Goal: Task Accomplishment & Management: Use online tool/utility

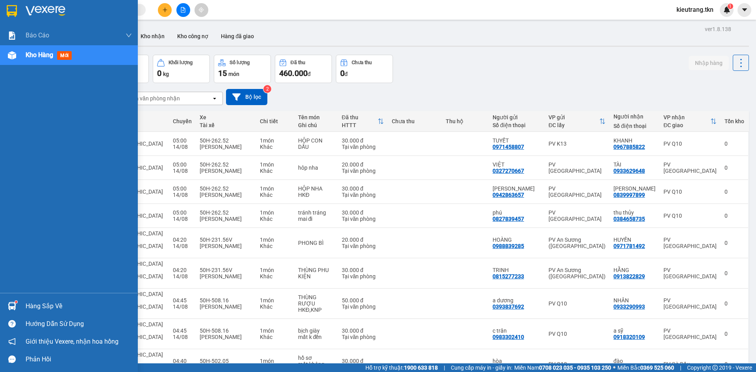
click at [27, 311] on div "Hàng sắp về" at bounding box center [79, 306] width 106 height 12
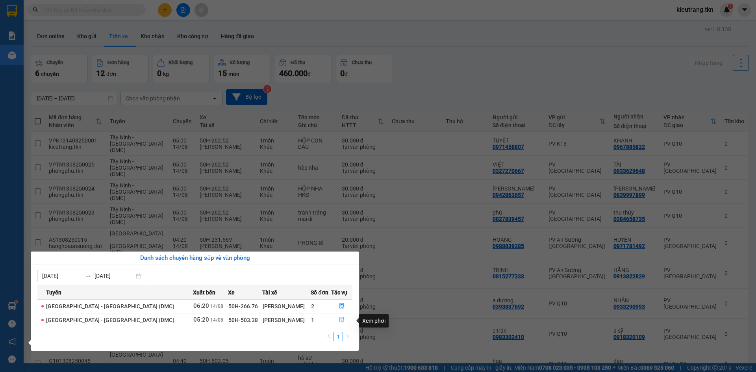
click at [339, 320] on icon "file-done" at bounding box center [342, 320] width 6 height 6
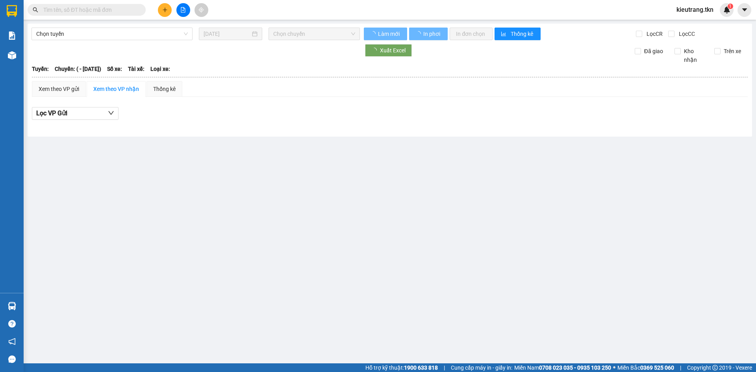
type input "[DATE]"
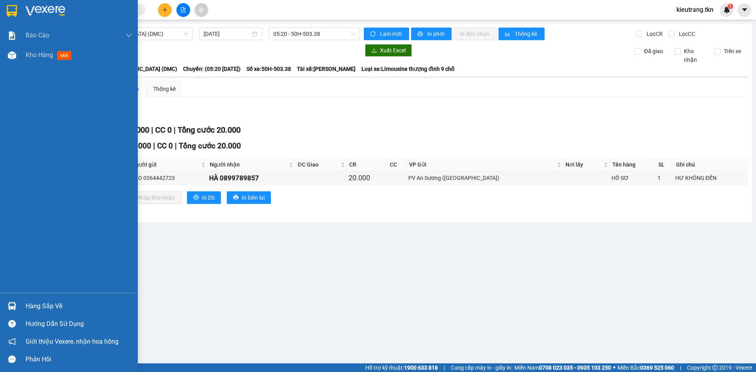
click at [45, 311] on div "Hàng sắp về" at bounding box center [79, 306] width 106 height 12
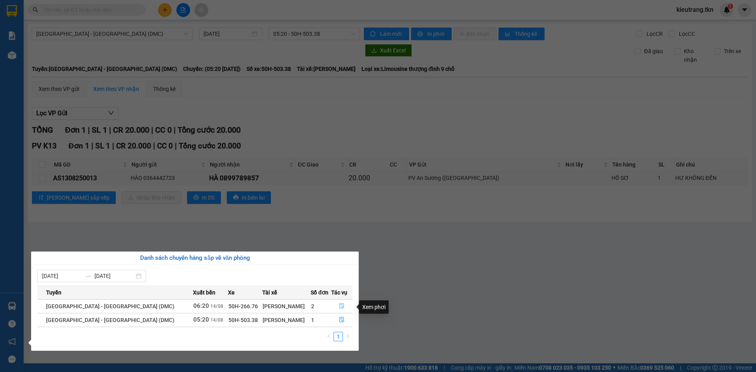
click at [340, 309] on span "file-done" at bounding box center [342, 306] width 6 height 6
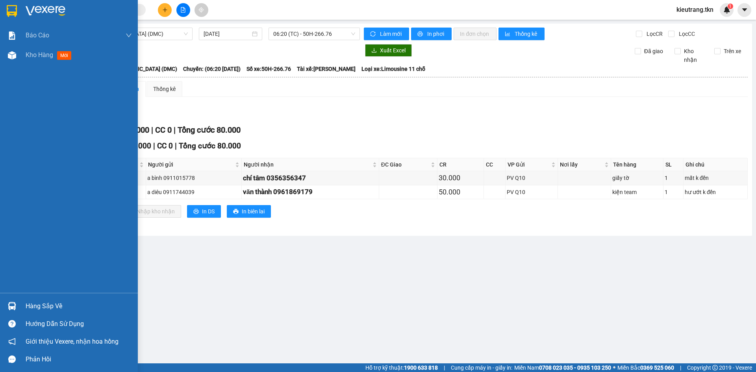
click at [40, 309] on div "Hàng sắp về" at bounding box center [79, 306] width 106 height 12
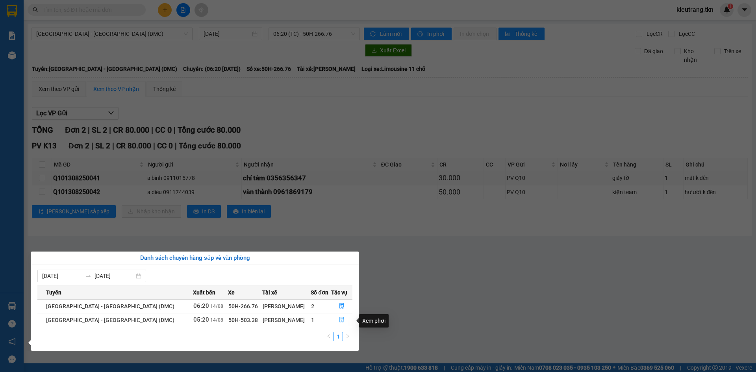
click at [334, 320] on button "button" at bounding box center [342, 320] width 20 height 13
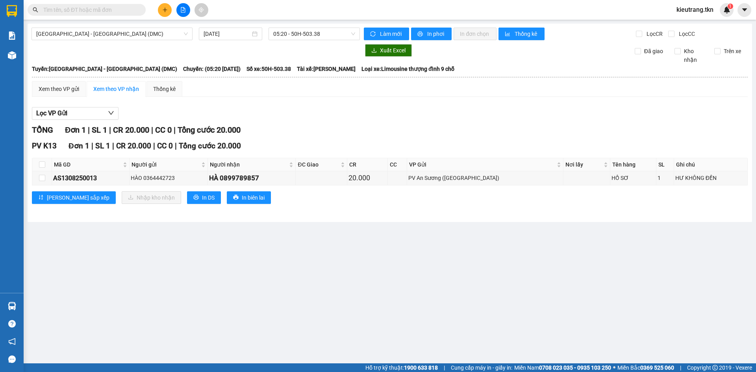
click at [126, 8] on input "text" at bounding box center [89, 10] width 93 height 9
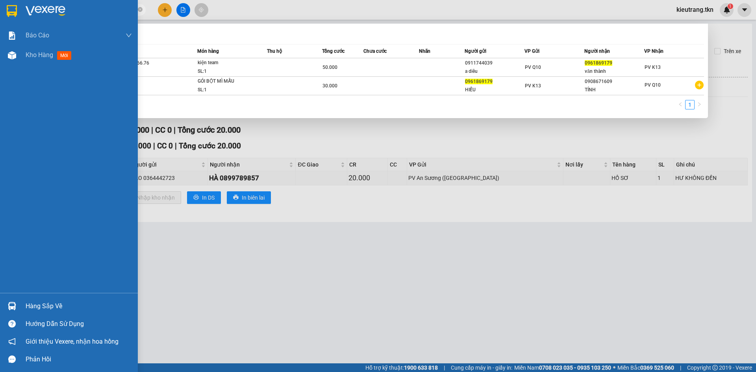
type input "0961869179"
click at [43, 309] on div "Hàng sắp về" at bounding box center [79, 306] width 106 height 12
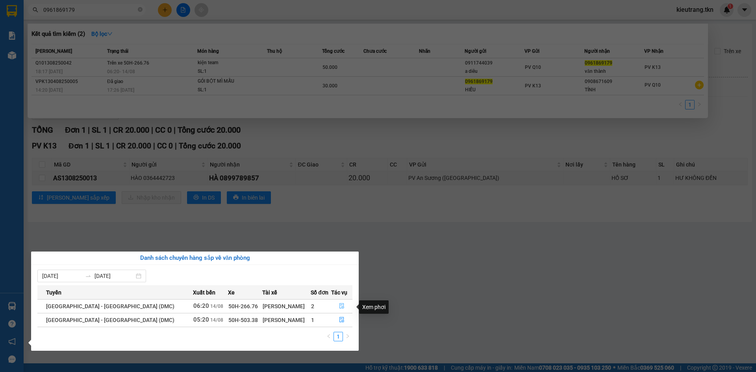
click at [340, 308] on icon "file-done" at bounding box center [342, 306] width 6 height 6
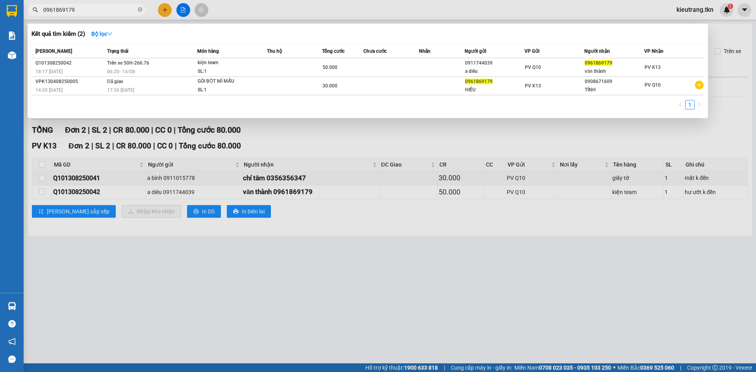
click at [438, 247] on div at bounding box center [378, 186] width 756 height 372
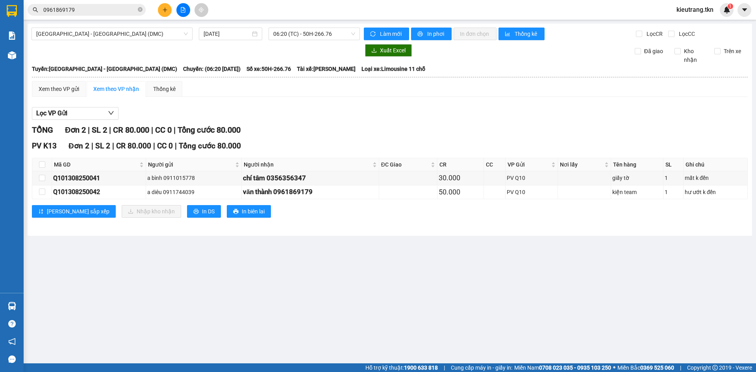
click at [119, 7] on input "0961869179" at bounding box center [89, 10] width 93 height 9
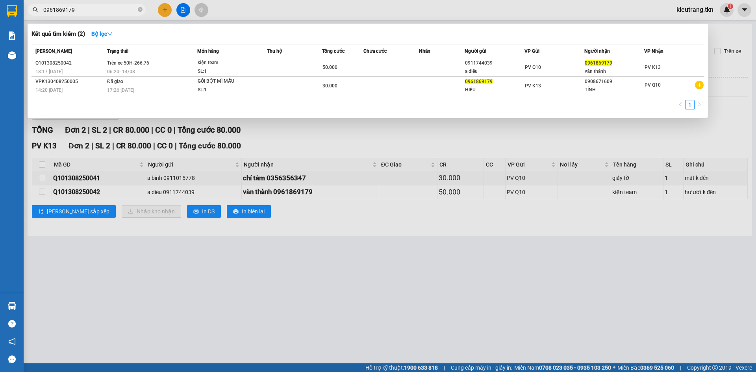
click at [142, 263] on div at bounding box center [378, 186] width 756 height 372
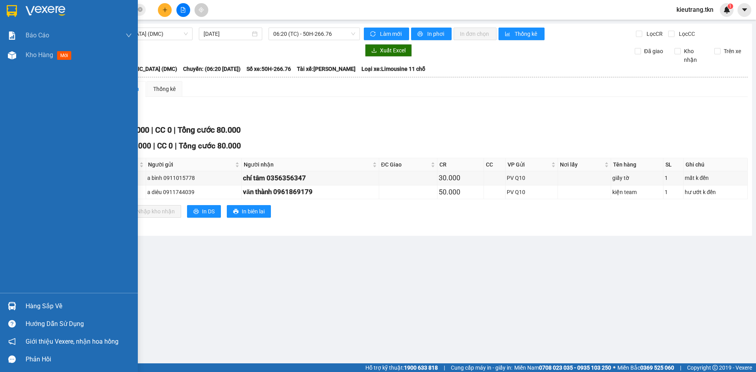
click at [41, 308] on div "Hàng sắp về" at bounding box center [79, 306] width 106 height 12
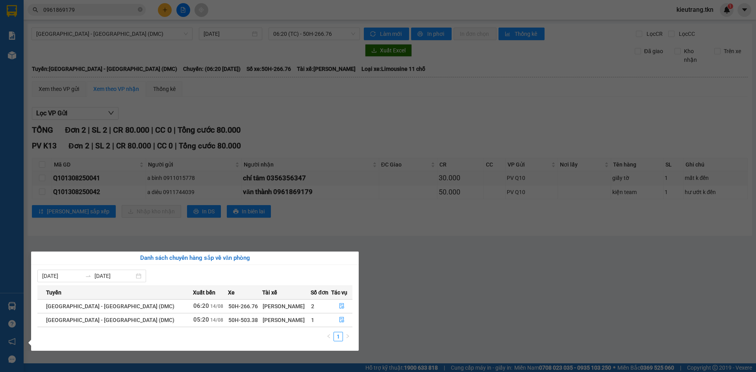
click at [270, 321] on div "[PERSON_NAME]" at bounding box center [287, 320] width 48 height 9
click at [341, 319] on icon "file-done" at bounding box center [342, 320] width 6 height 6
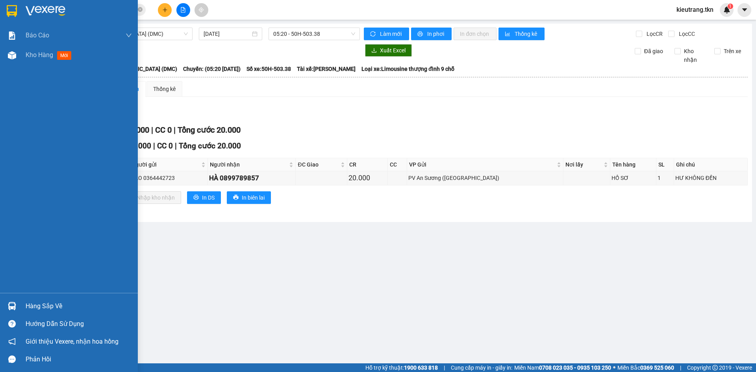
click at [60, 308] on div "Hàng sắp về" at bounding box center [79, 306] width 106 height 12
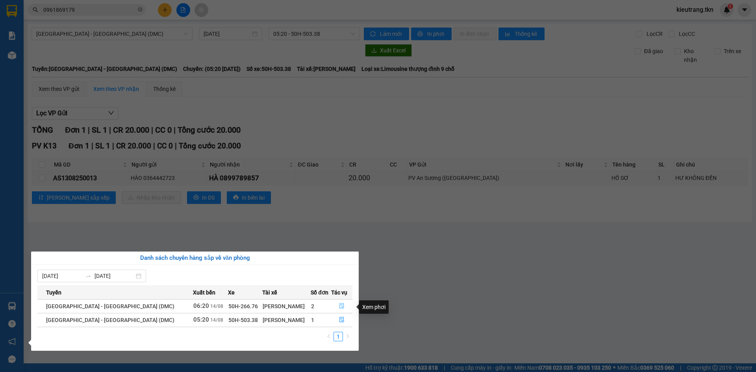
click at [335, 310] on button "button" at bounding box center [342, 306] width 20 height 13
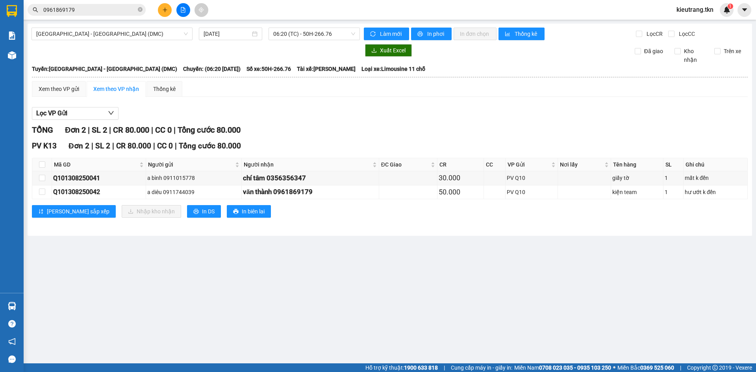
click at [197, 294] on main "[GEOGRAPHIC_DATA] - [GEOGRAPHIC_DATA] (DMC) [DATE] 06:20 (TC) - 50H-266.76 Làm …" at bounding box center [378, 181] width 756 height 363
click at [104, 12] on input "0961869179" at bounding box center [89, 10] width 93 height 9
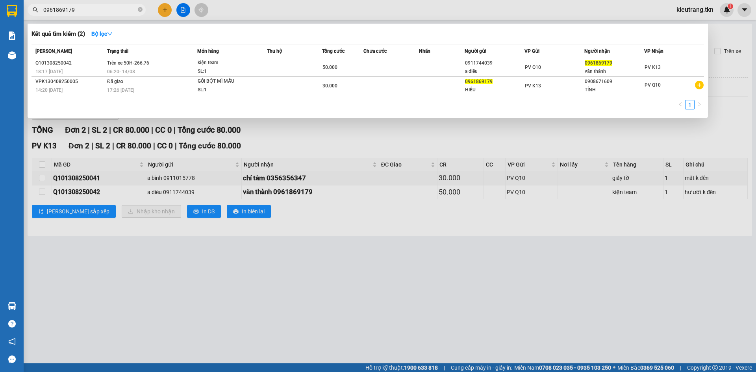
click at [144, 322] on div at bounding box center [378, 186] width 756 height 372
click at [113, 9] on input "0961869179" at bounding box center [89, 10] width 93 height 9
click at [141, 11] on icon "close-circle" at bounding box center [140, 9] width 5 height 5
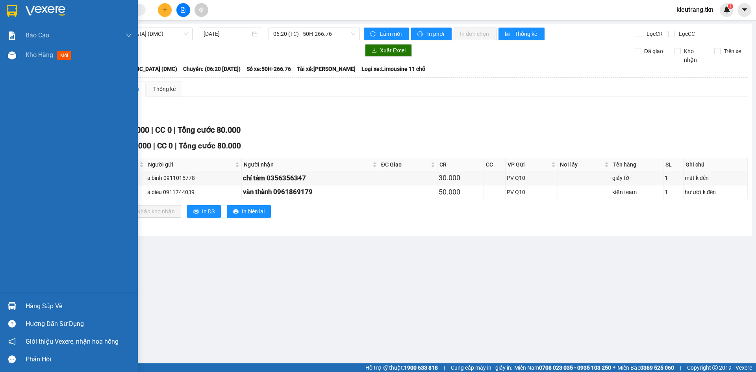
click at [47, 305] on div "Hàng sắp về" at bounding box center [79, 306] width 106 height 12
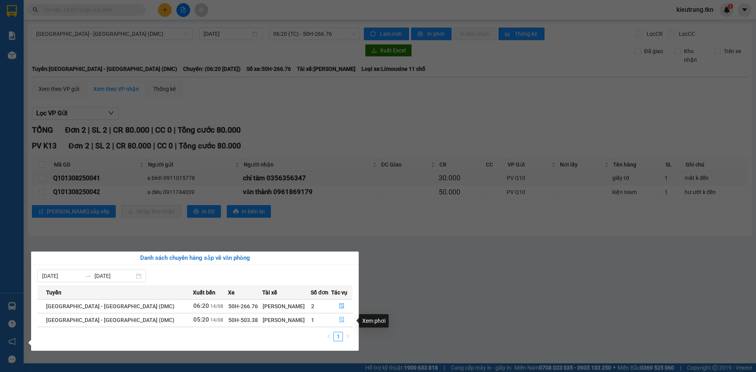
click at [336, 323] on button "button" at bounding box center [342, 320] width 20 height 13
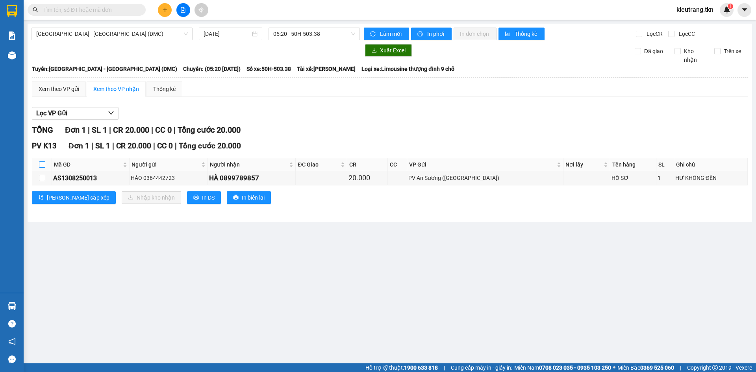
click at [39, 167] on input "checkbox" at bounding box center [42, 164] width 6 height 6
checkbox input "true"
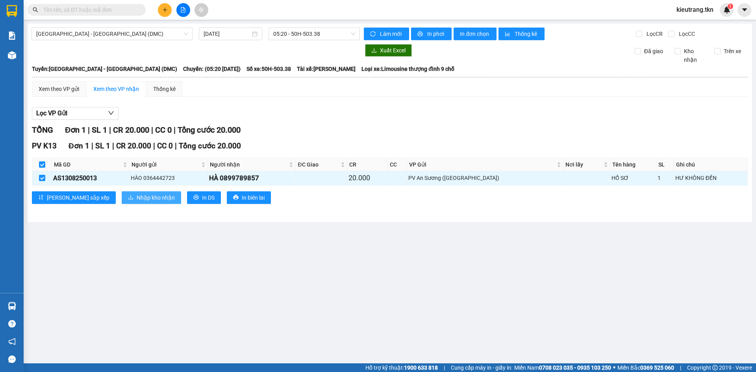
click at [137, 202] on span "Nhập kho nhận" at bounding box center [156, 197] width 38 height 9
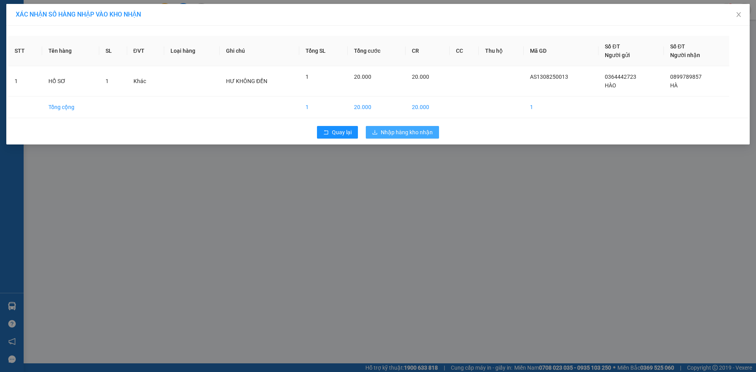
click at [413, 137] on span "Nhập hàng kho nhận" at bounding box center [407, 132] width 52 height 9
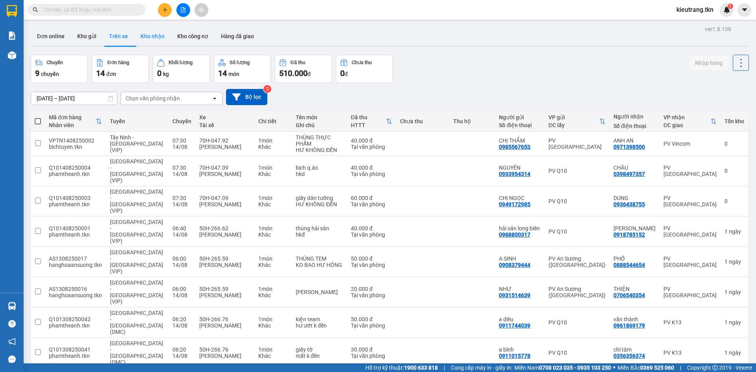
click at [158, 41] on button "Kho nhận" at bounding box center [152, 36] width 37 height 19
type input "[DATE] – [DATE]"
